Goal: Check status: Check status

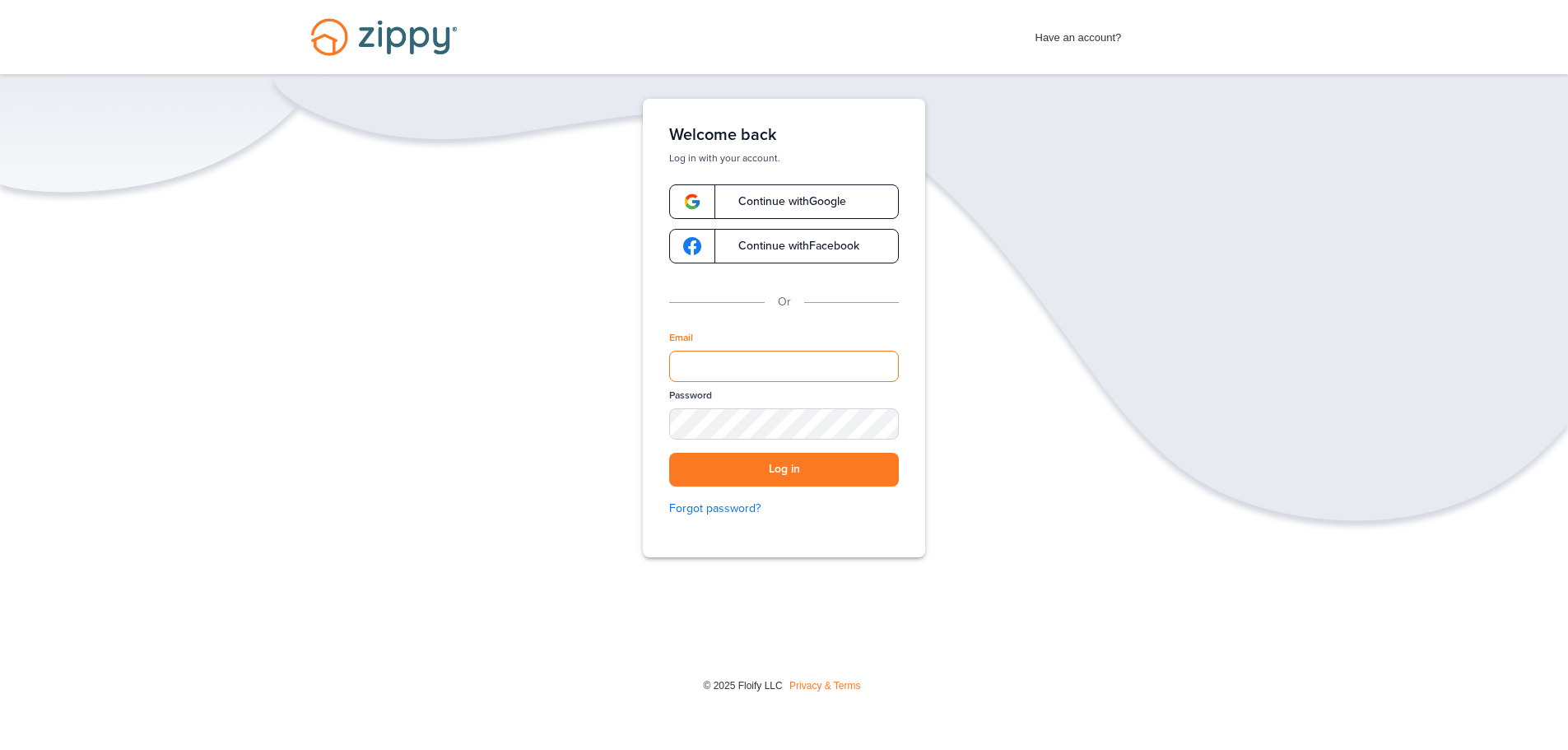
click at [756, 363] on input "Email" at bounding box center [784, 366] width 230 height 32
type input "**********"
click at [669, 452] on button "Log in" at bounding box center [784, 469] width 230 height 33
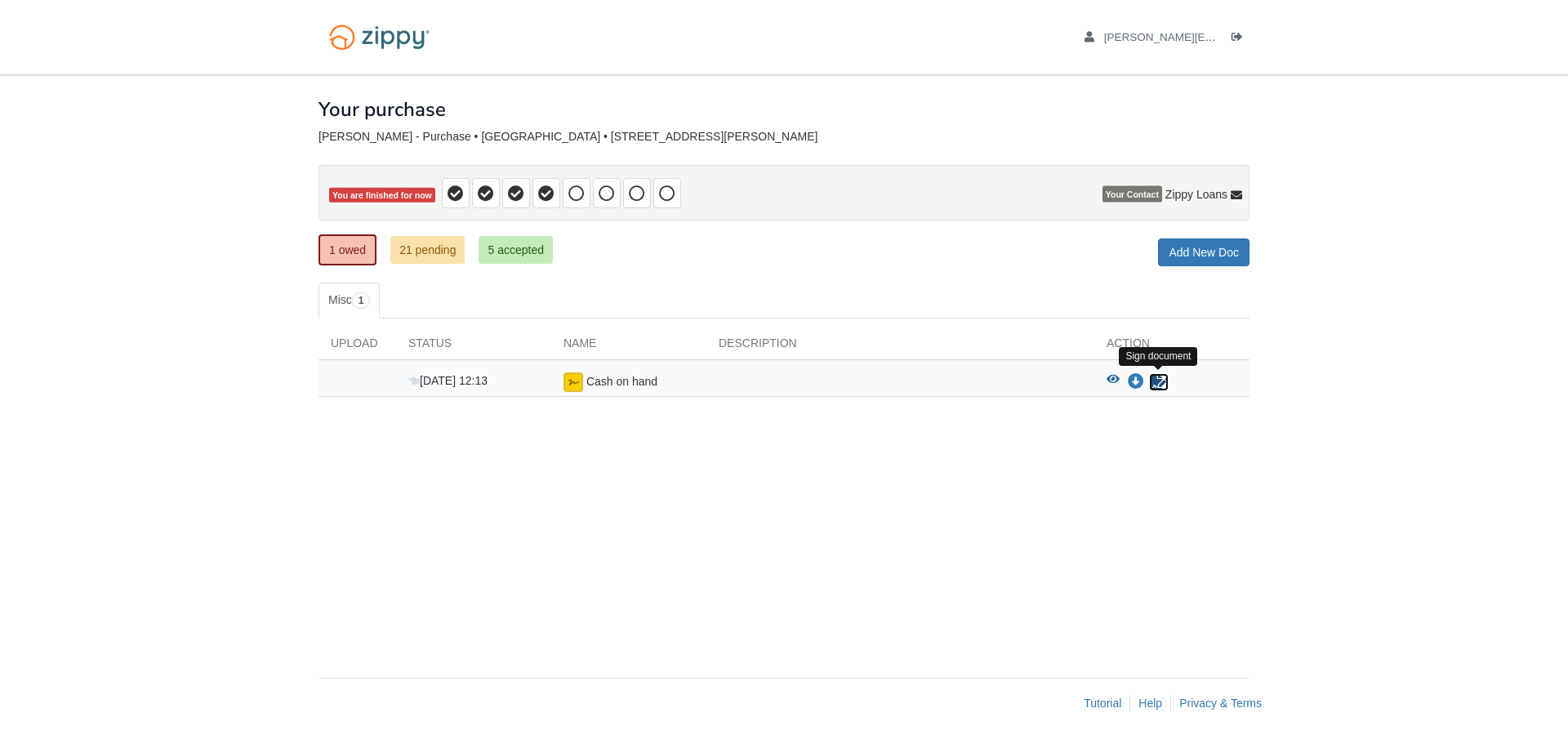
click at [1156, 383] on icon "Sign Form" at bounding box center [1158, 382] width 18 height 16
click at [526, 244] on link "5 accepted" at bounding box center [516, 249] width 75 height 28
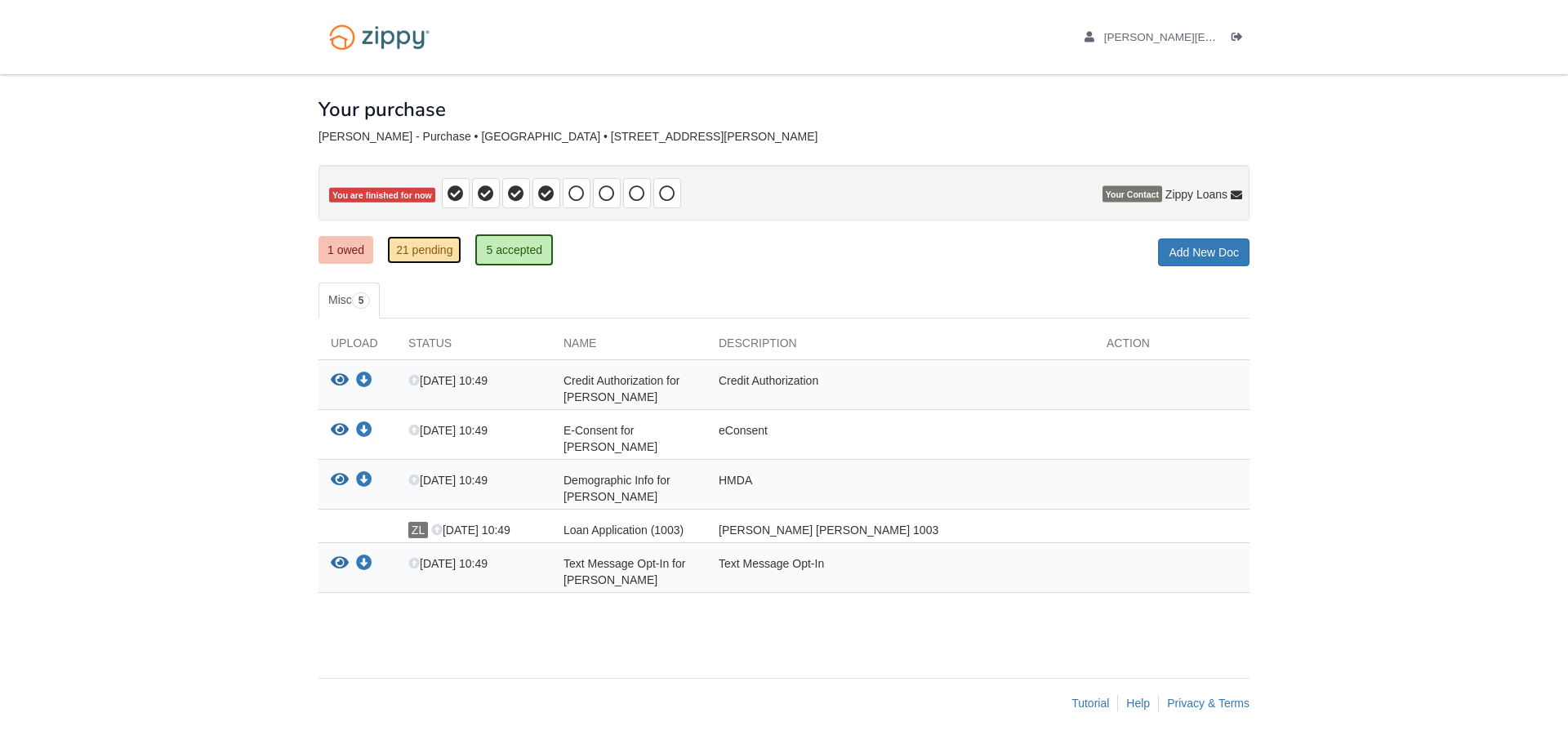
click at [426, 241] on link "21 pending" at bounding box center [424, 249] width 75 height 28
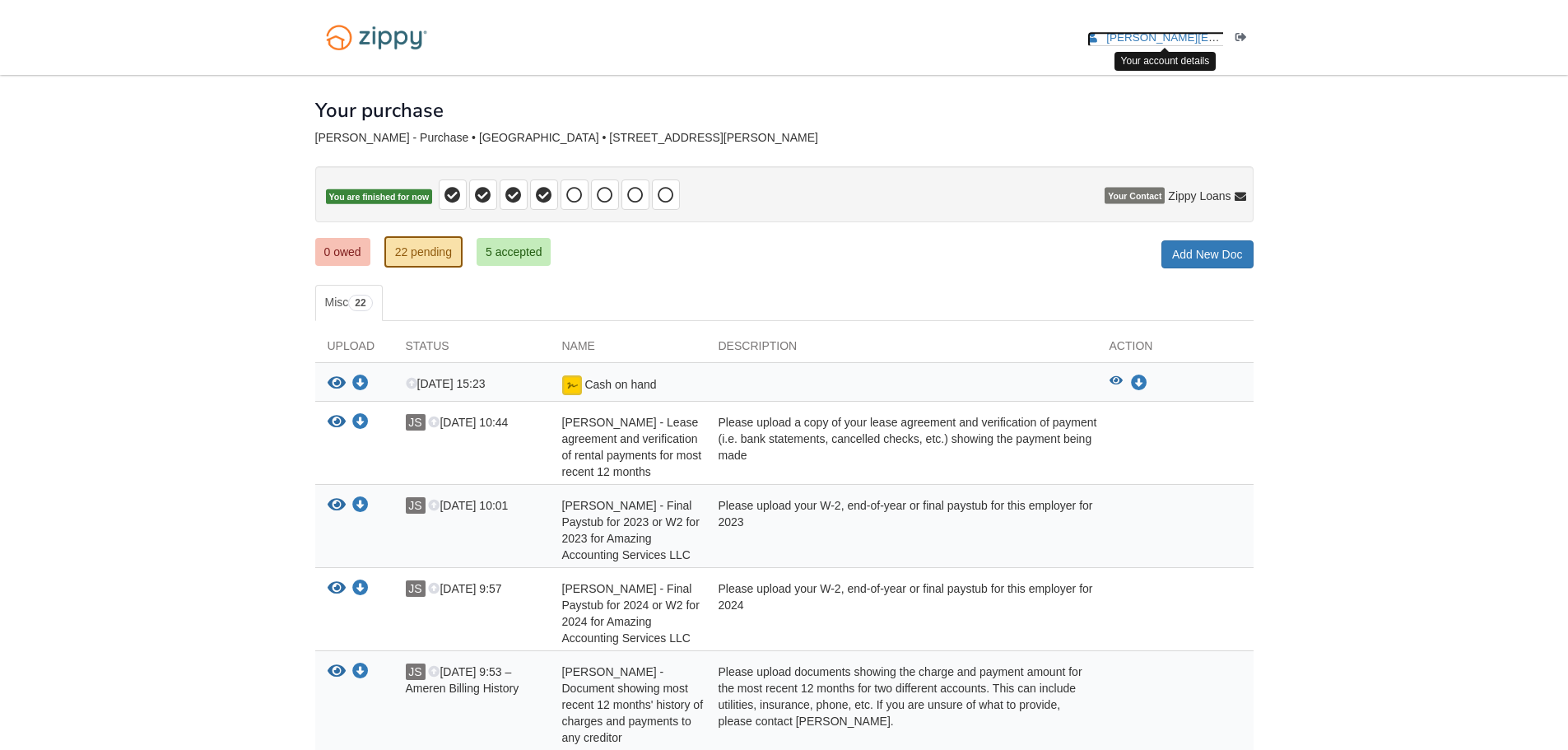
click at [1204, 33] on span "[PERSON_NAME][EMAIL_ADDRESS][DOMAIN_NAME]" at bounding box center [1246, 38] width 280 height 12
